Goal: Information Seeking & Learning: Learn about a topic

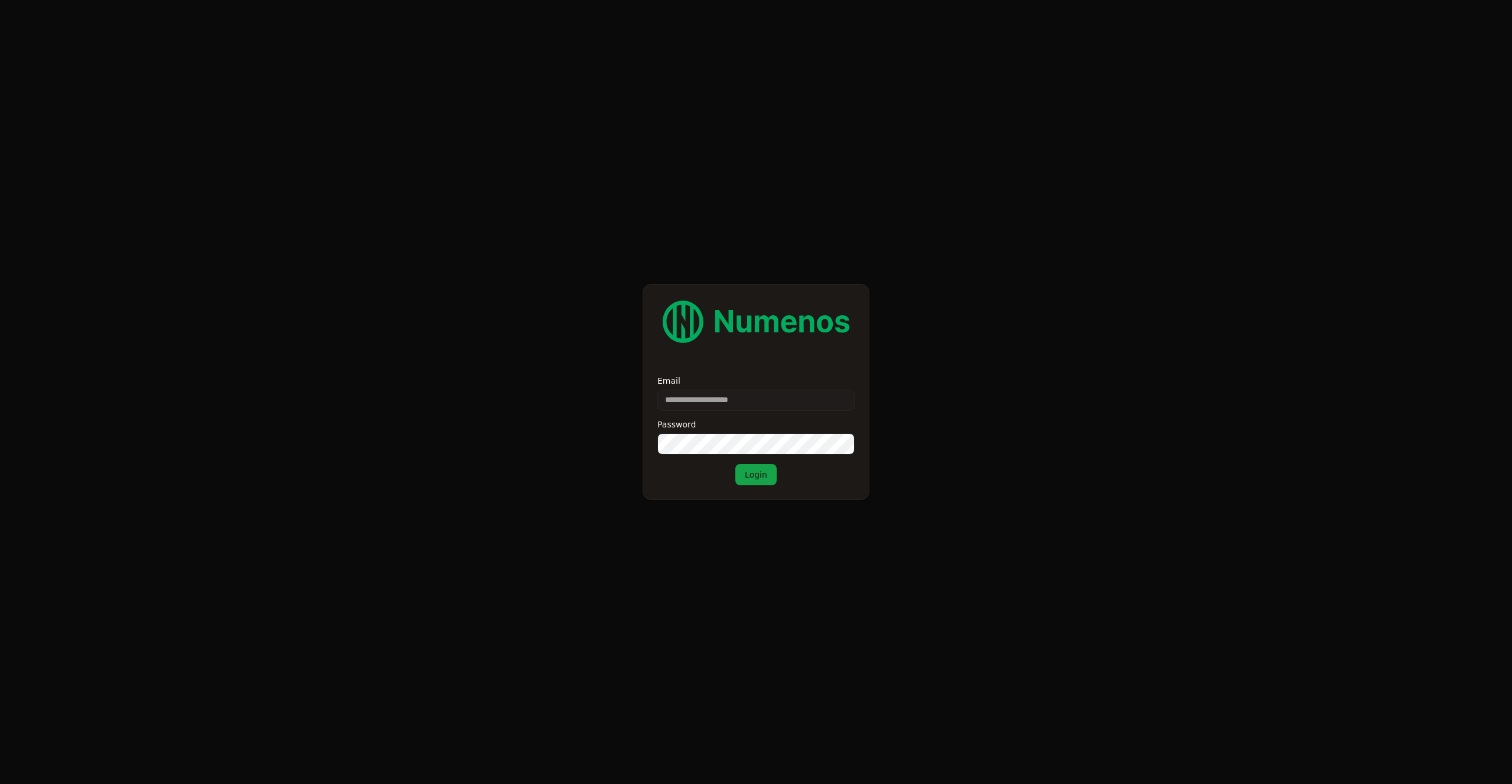
type input "**********"
click at [752, 481] on button "Login" at bounding box center [756, 474] width 41 height 22
click at [1084, 576] on form "**********" at bounding box center [756, 392] width 1512 height 784
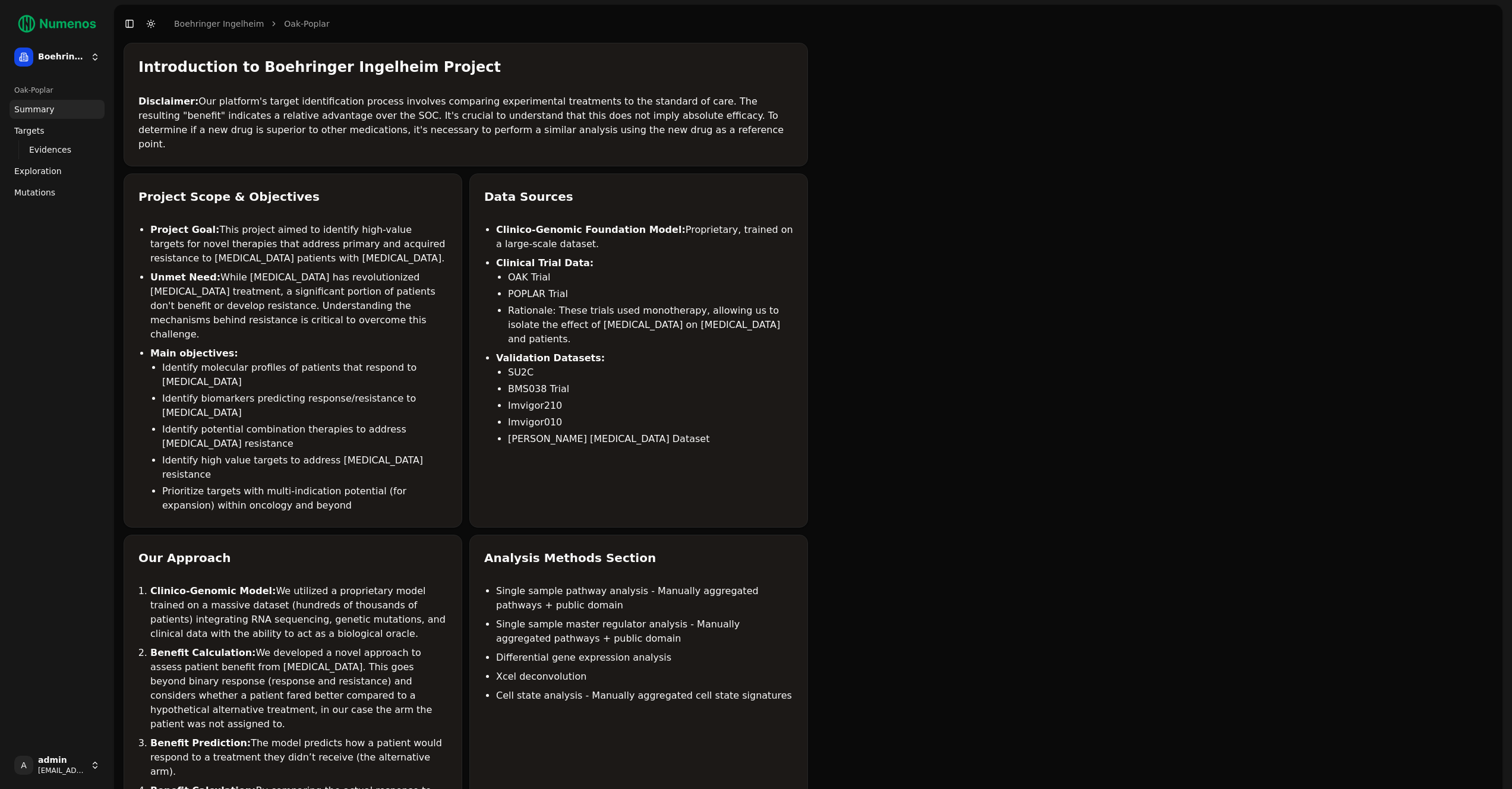
click at [52, 197] on span "Mutations" at bounding box center [35, 193] width 41 height 12
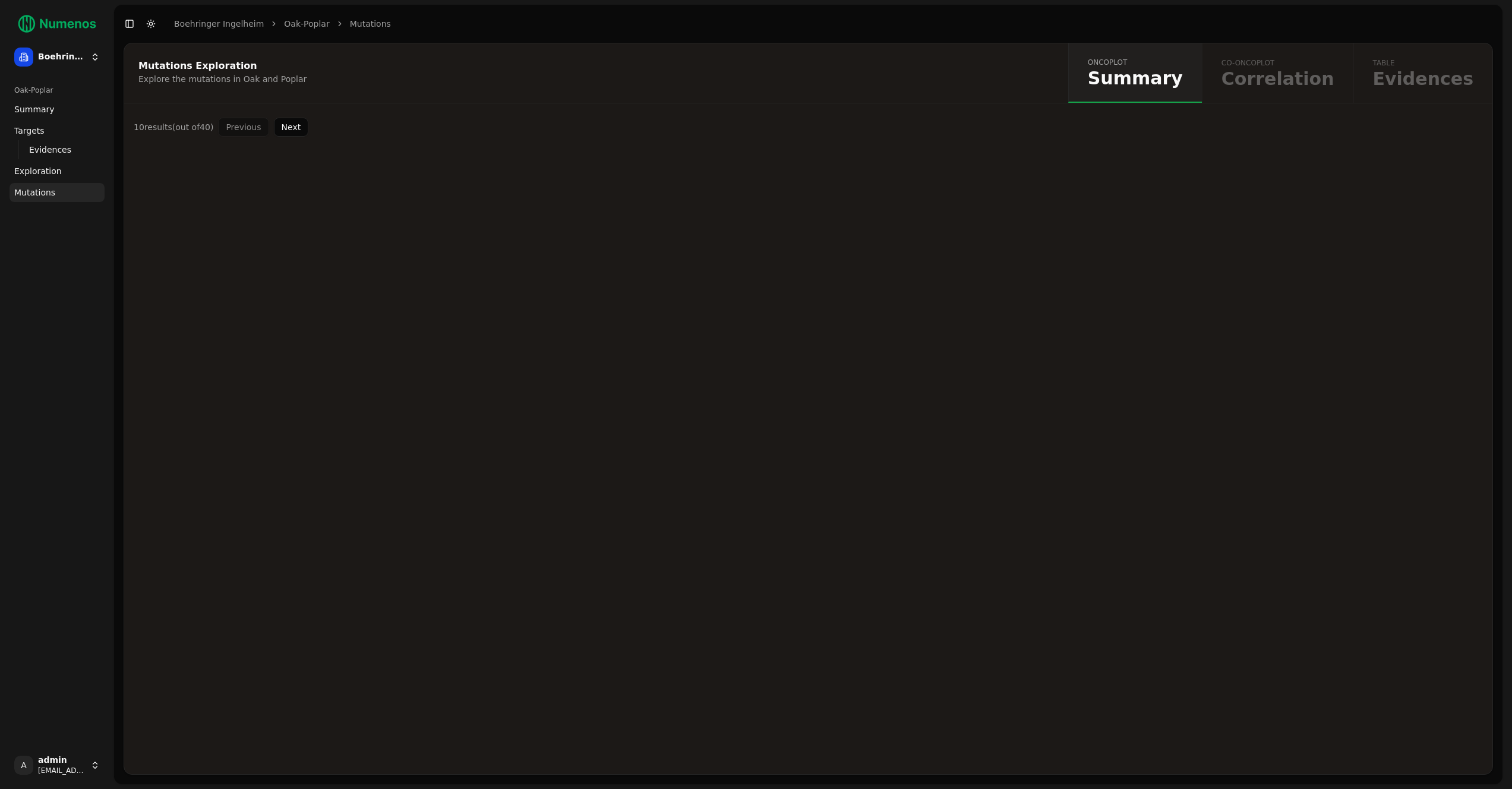
click at [57, 172] on span "Exploration" at bounding box center [38, 171] width 47 height 12
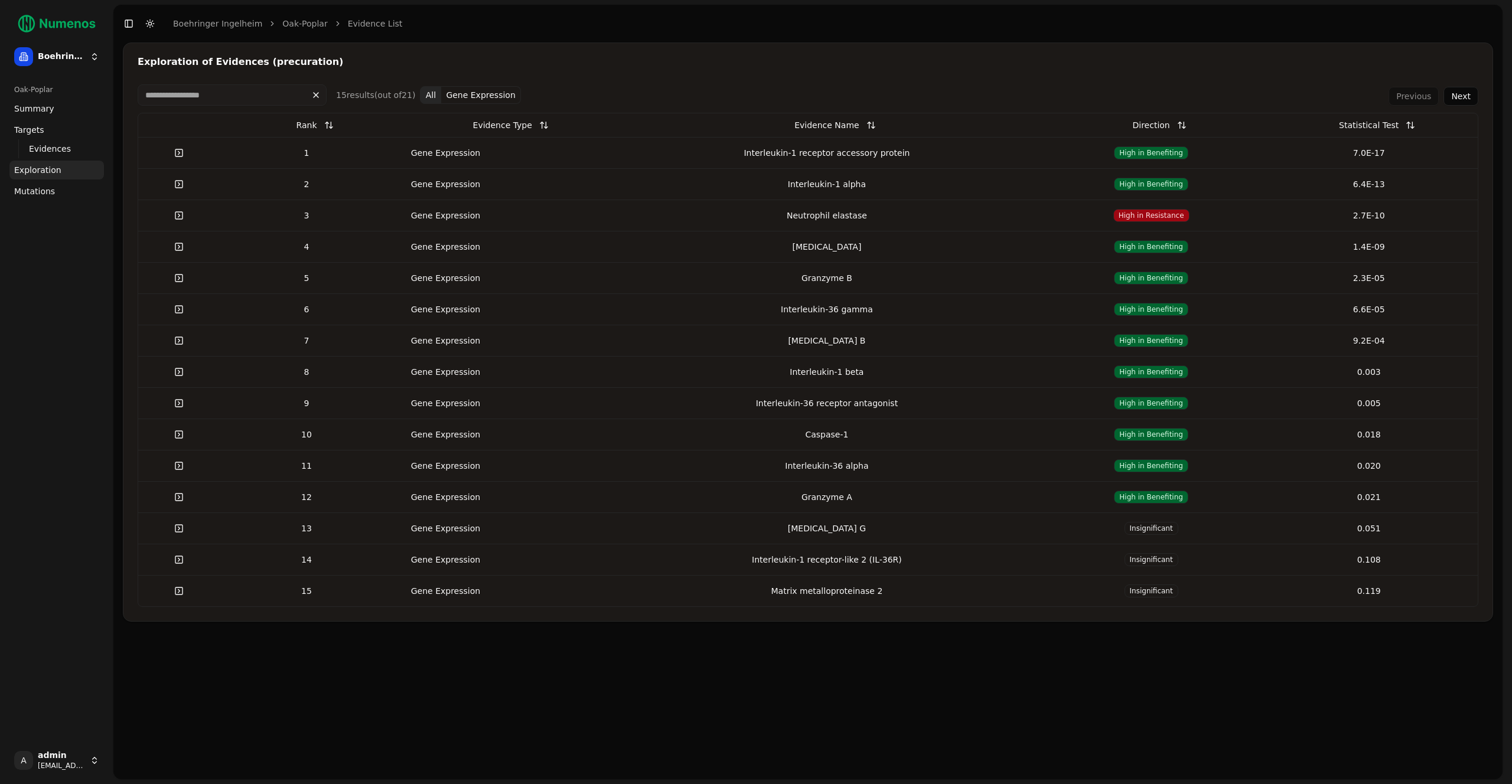
click at [52, 187] on span "Mutations" at bounding box center [35, 191] width 41 height 12
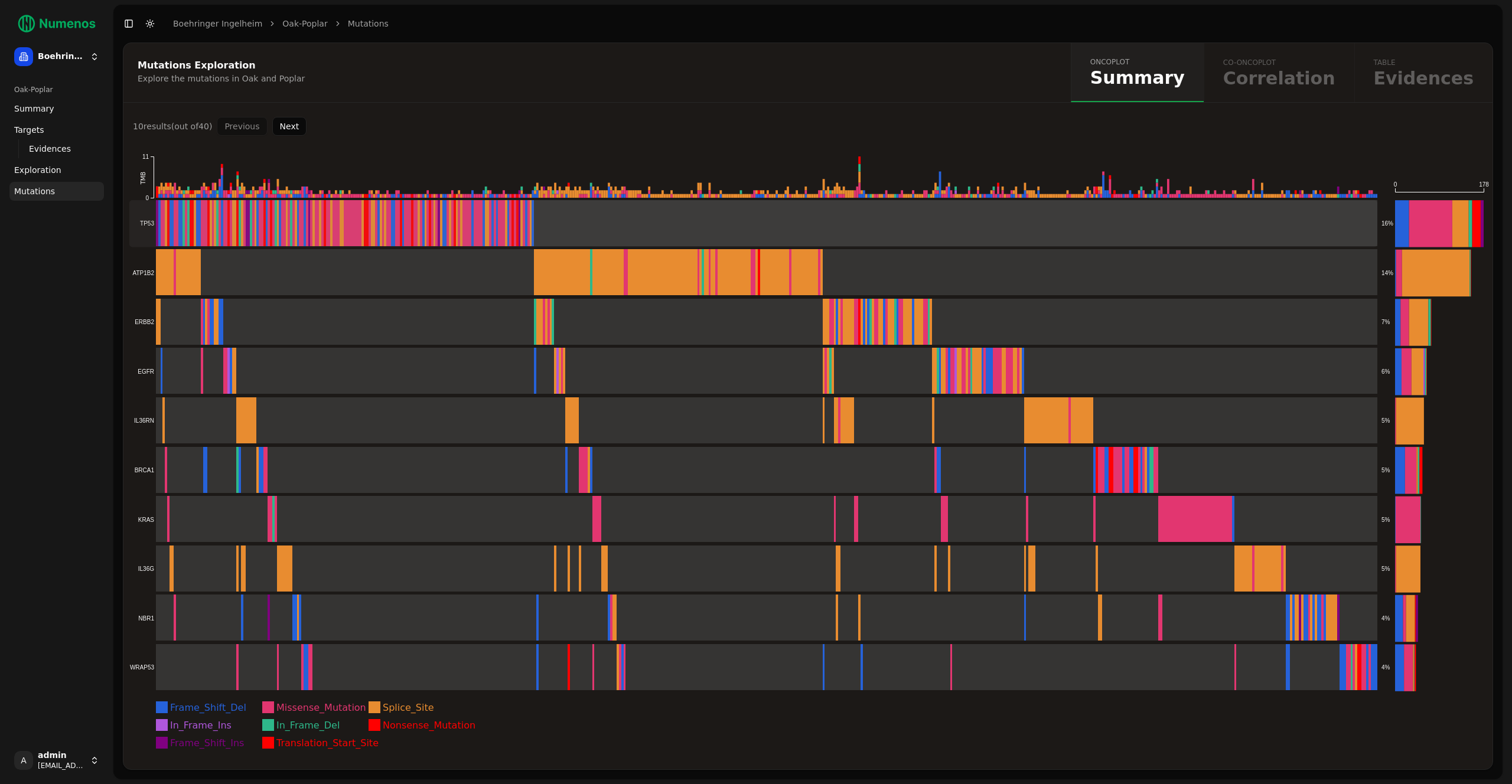
click at [327, 225] on rect at bounding box center [753, 223] width 1248 height 46
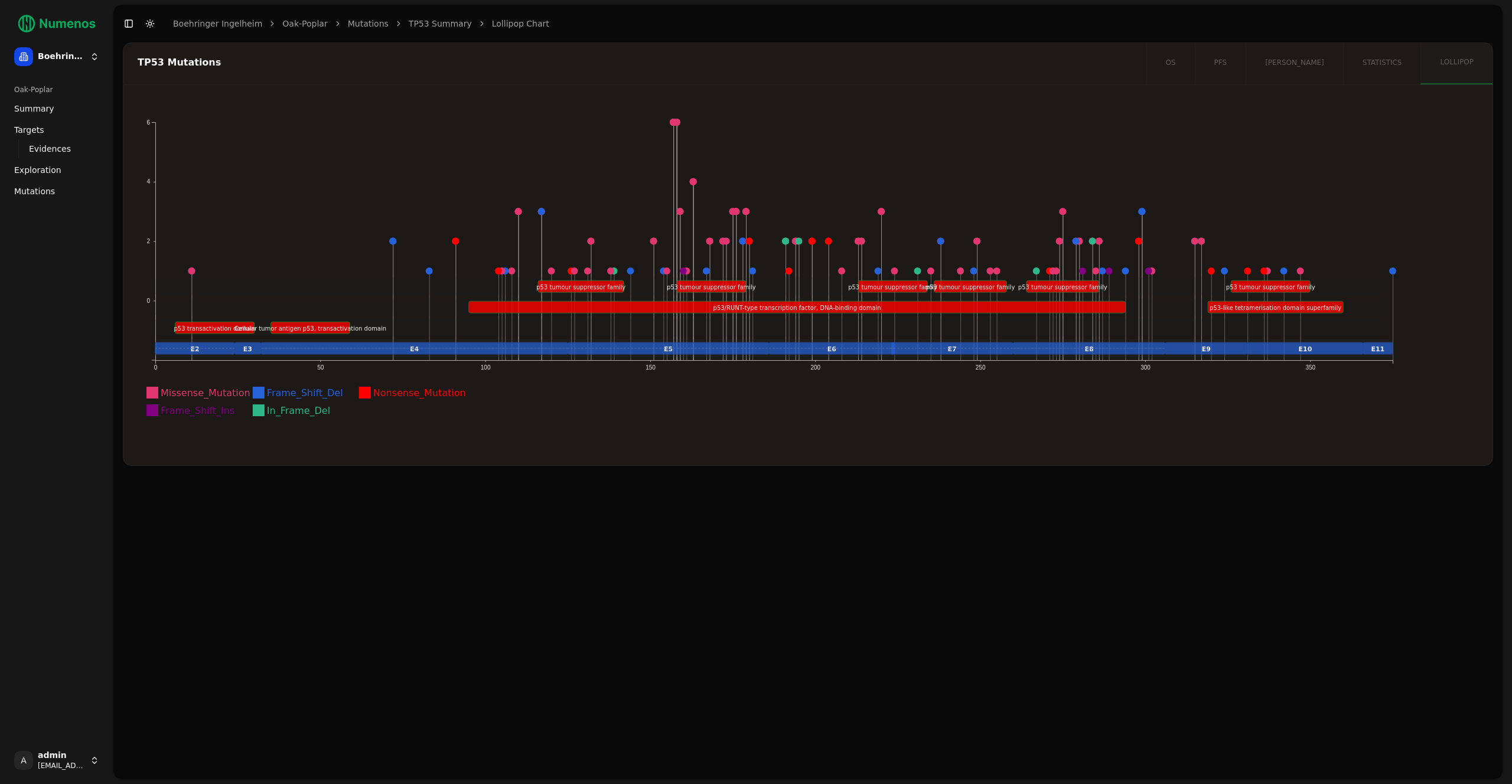
click at [1226, 63] on div "os pfs [PERSON_NAME] statistics lollipop" at bounding box center [1319, 63] width 346 height 41
click at [1312, 64] on div "os pfs [PERSON_NAME] statistics lollipop" at bounding box center [1319, 63] width 346 height 41
click at [1368, 61] on div "os pfs [PERSON_NAME] statistics lollipop" at bounding box center [1319, 63] width 346 height 41
click at [1197, 63] on div "os pfs [PERSON_NAME] statistics lollipop" at bounding box center [1319, 63] width 346 height 41
click at [1129, 64] on div "TP53 Mutations" at bounding box center [633, 63] width 991 height 9
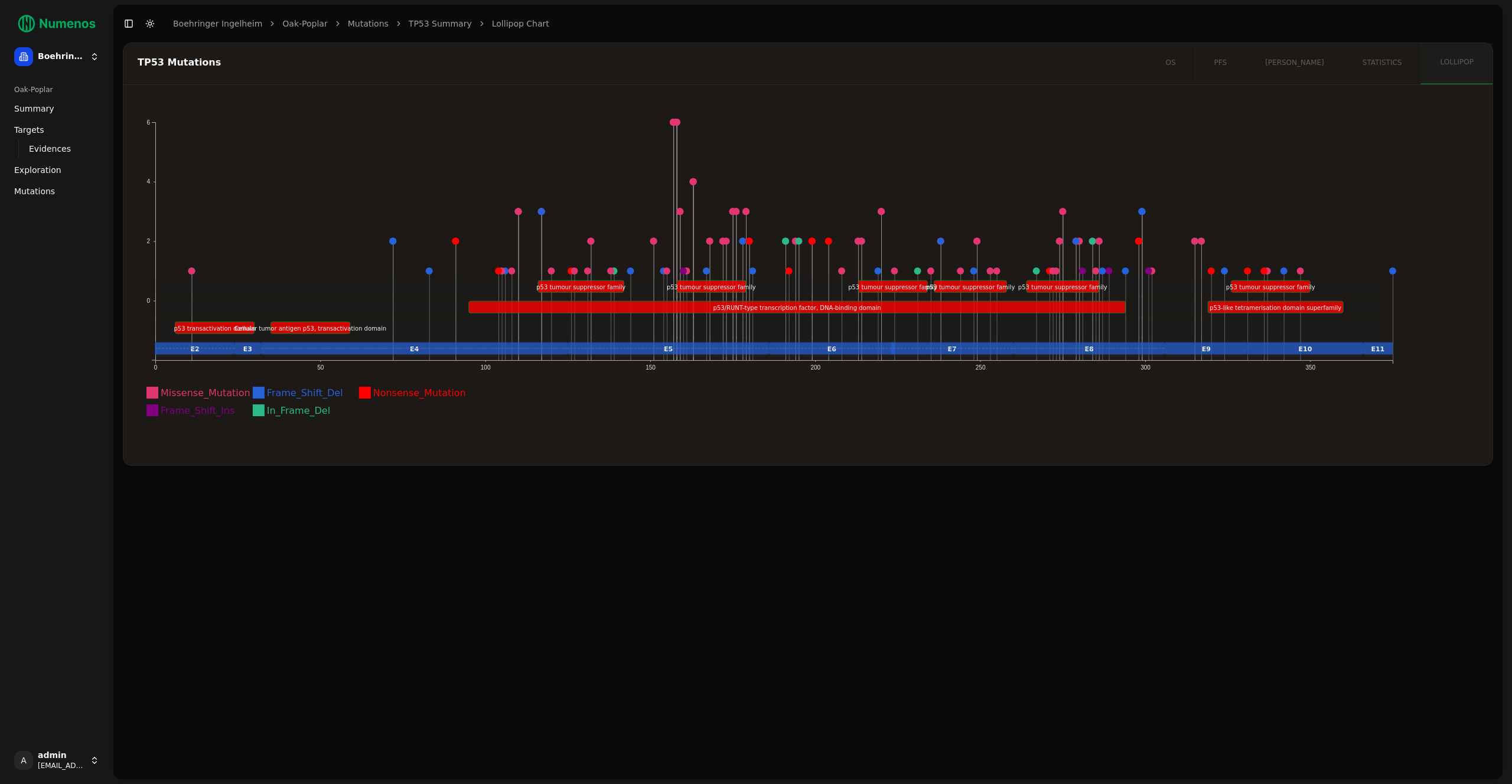
click at [34, 188] on span "Mutations" at bounding box center [35, 191] width 41 height 12
